Goal: Contribute content

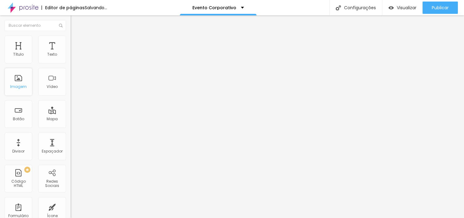
click at [20, 87] on div "Imagem" at bounding box center [18, 86] width 17 height 4
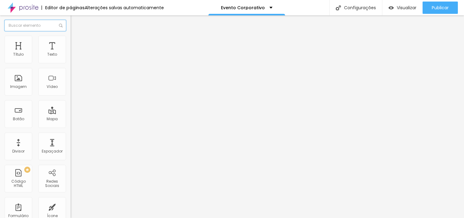
click at [35, 28] on input "text" at bounding box center [35, 25] width 61 height 11
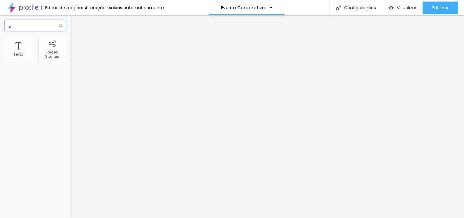
type input "g"
type input "f"
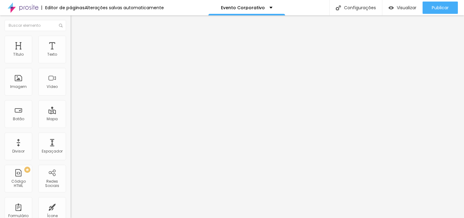
click at [71, 53] on span "Trocar imagem" at bounding box center [87, 50] width 33 height 5
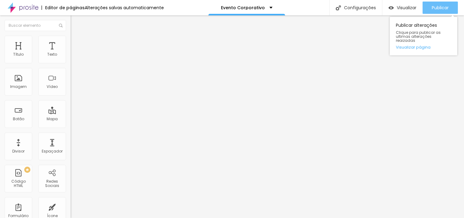
click at [447, 11] on div "Publicar" at bounding box center [440, 8] width 17 height 12
click at [436, 7] on span "Publicar" at bounding box center [440, 7] width 17 height 5
